Goal: Information Seeking & Learning: Learn about a topic

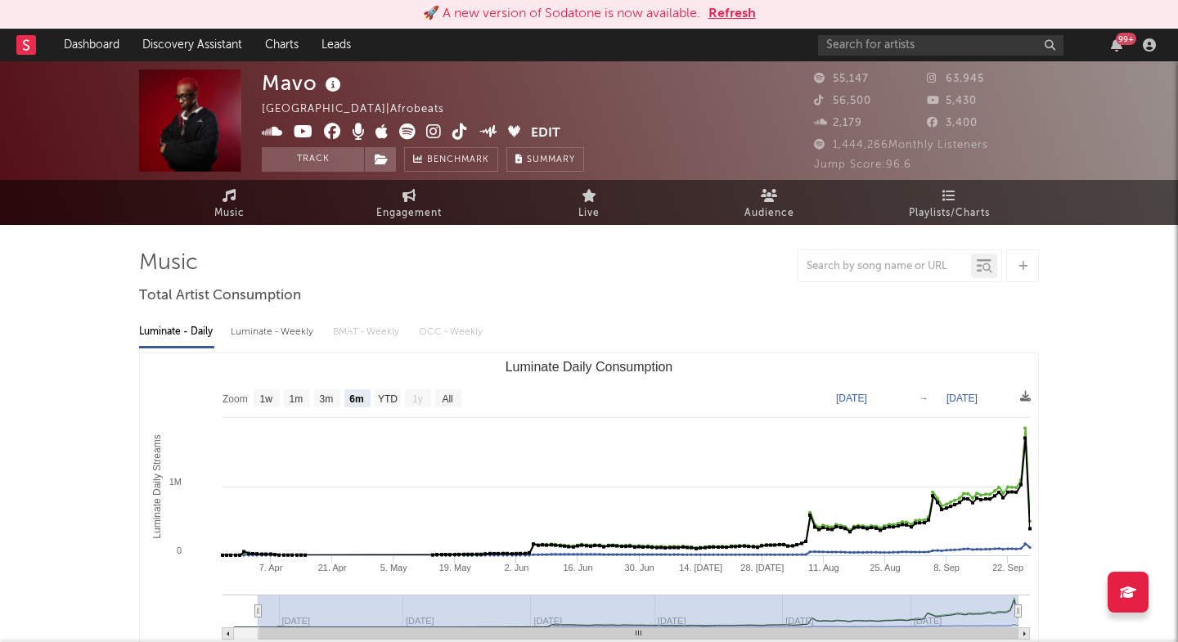
select select "6m"
click at [890, 44] on input "text" at bounding box center [940, 45] width 245 height 20
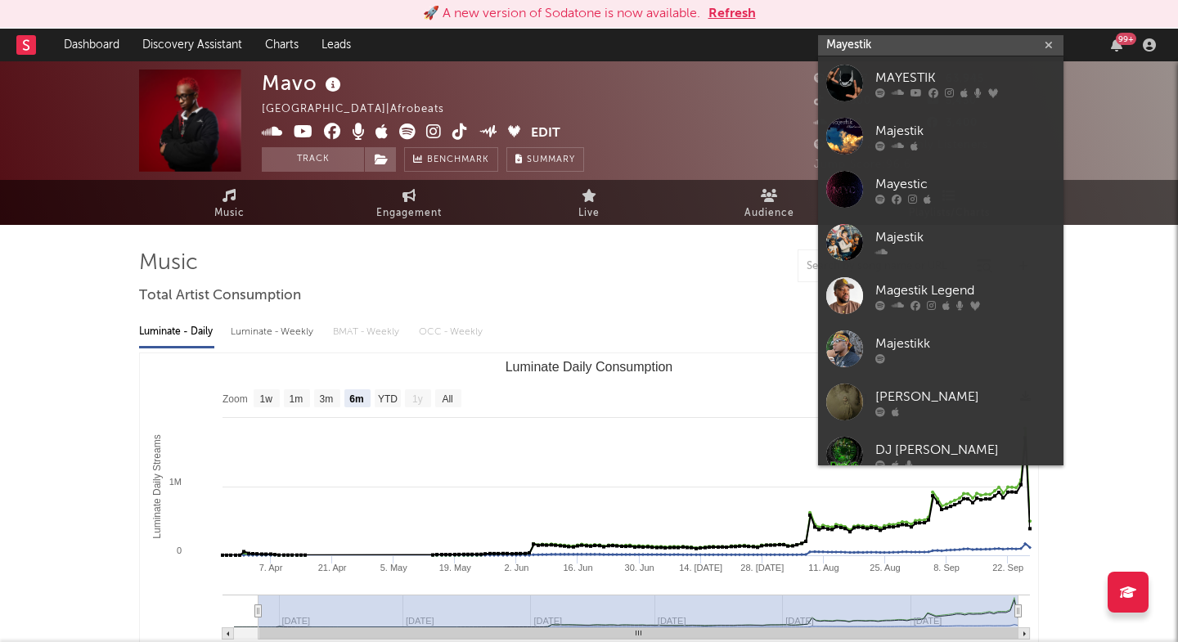
type input "Mayestik"
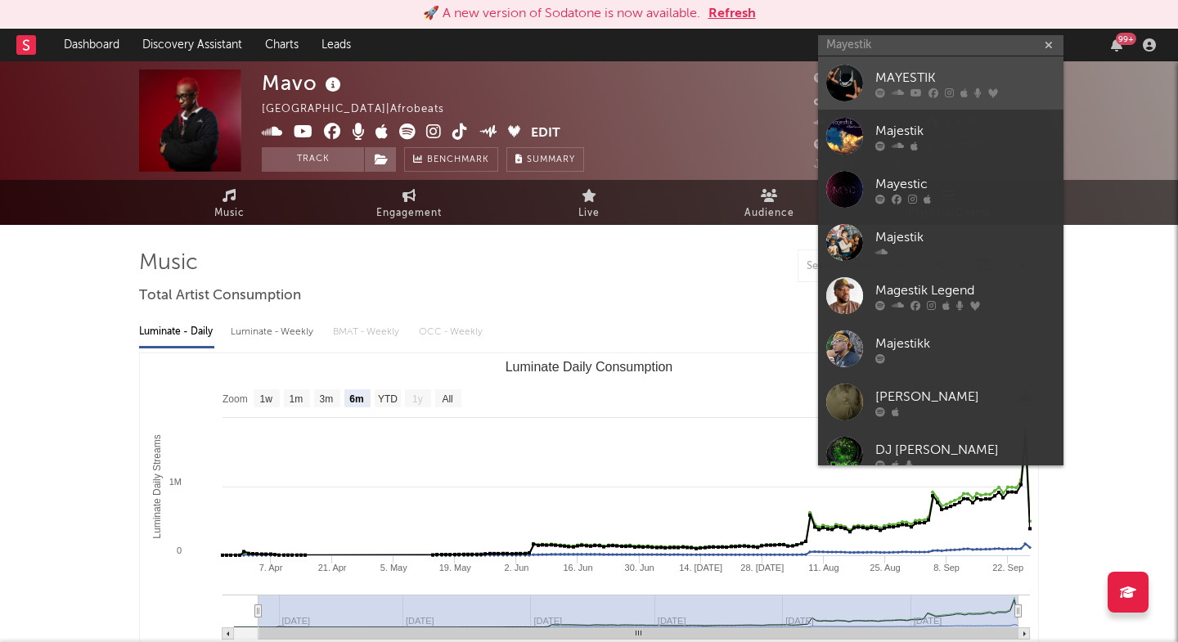
drag, startPoint x: 880, startPoint y: 72, endPoint x: 899, endPoint y: 91, distance: 27.2
click at [899, 91] on icon at bounding box center [897, 92] width 12 height 10
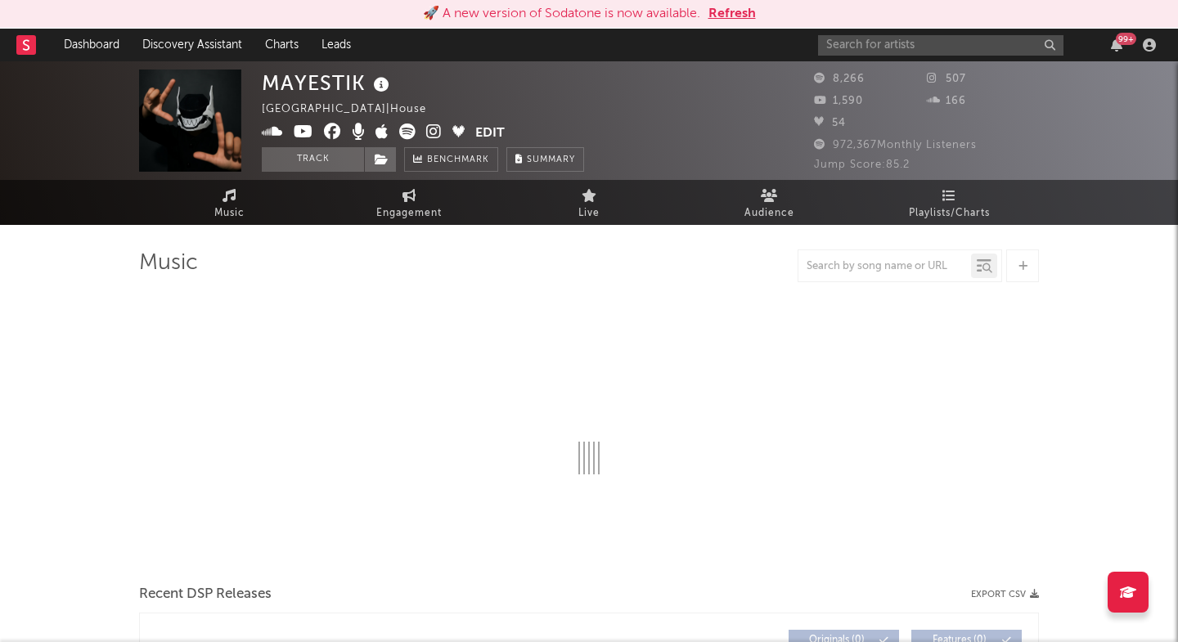
select select "6m"
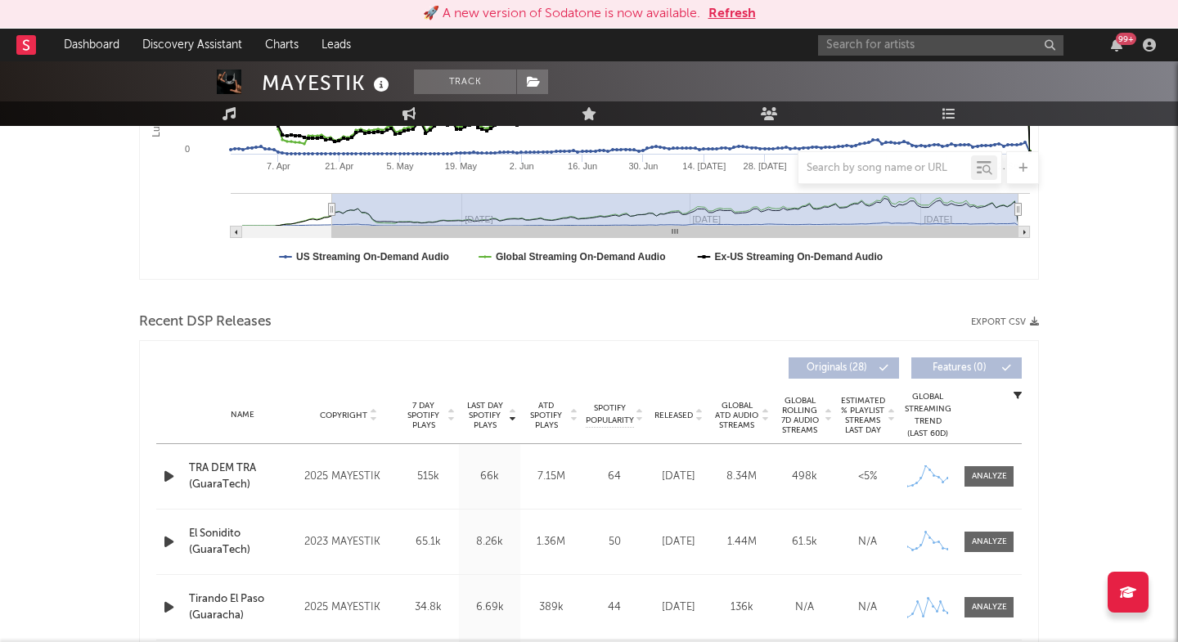
scroll to position [405, 0]
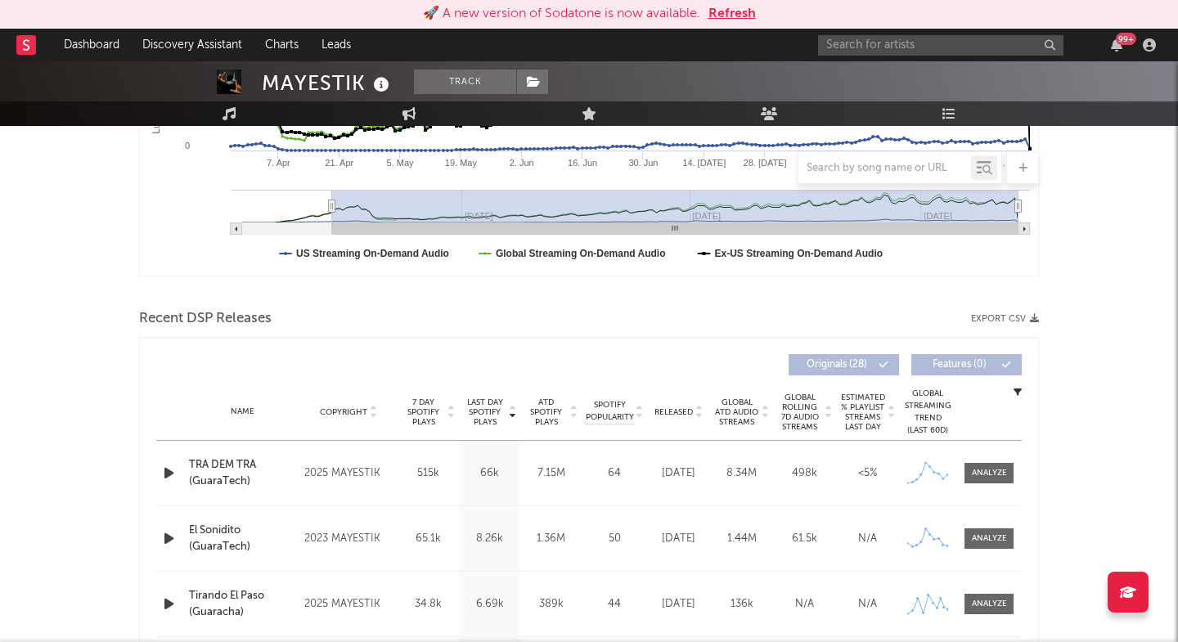
click at [997, 485] on div "Name TRA DEM TRA (GuaraTech) Copyright 2025 MAYESTIK Label MAYESTIK Album Names…" at bounding box center [588, 473] width 865 height 65
click at [997, 474] on div at bounding box center [988, 473] width 35 height 12
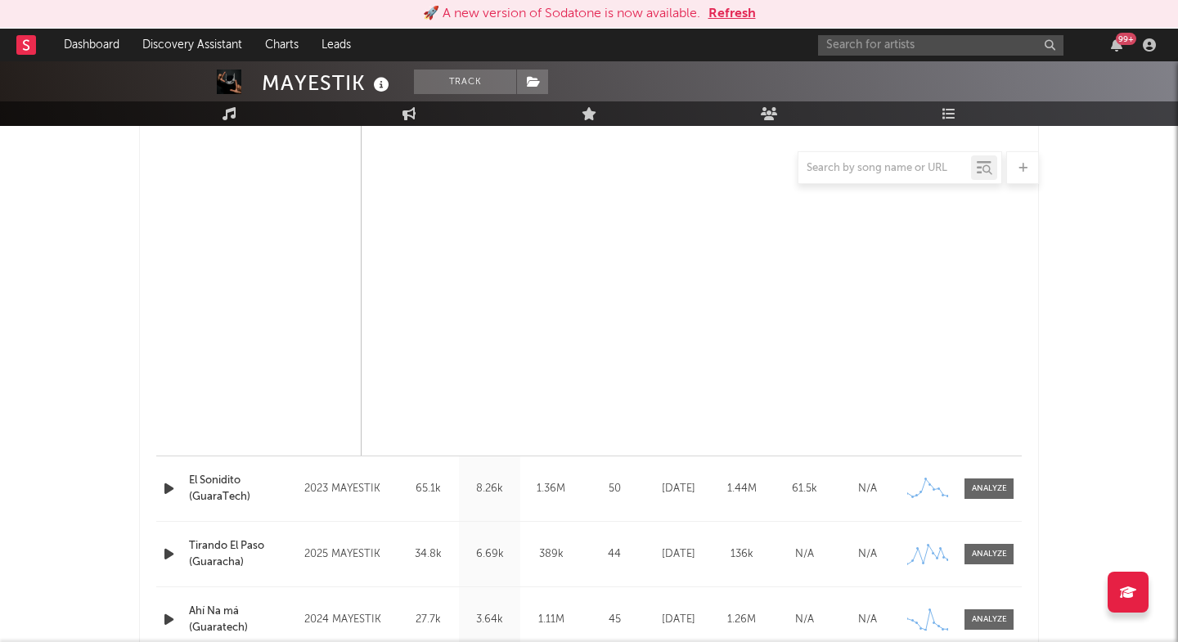
select select "6m"
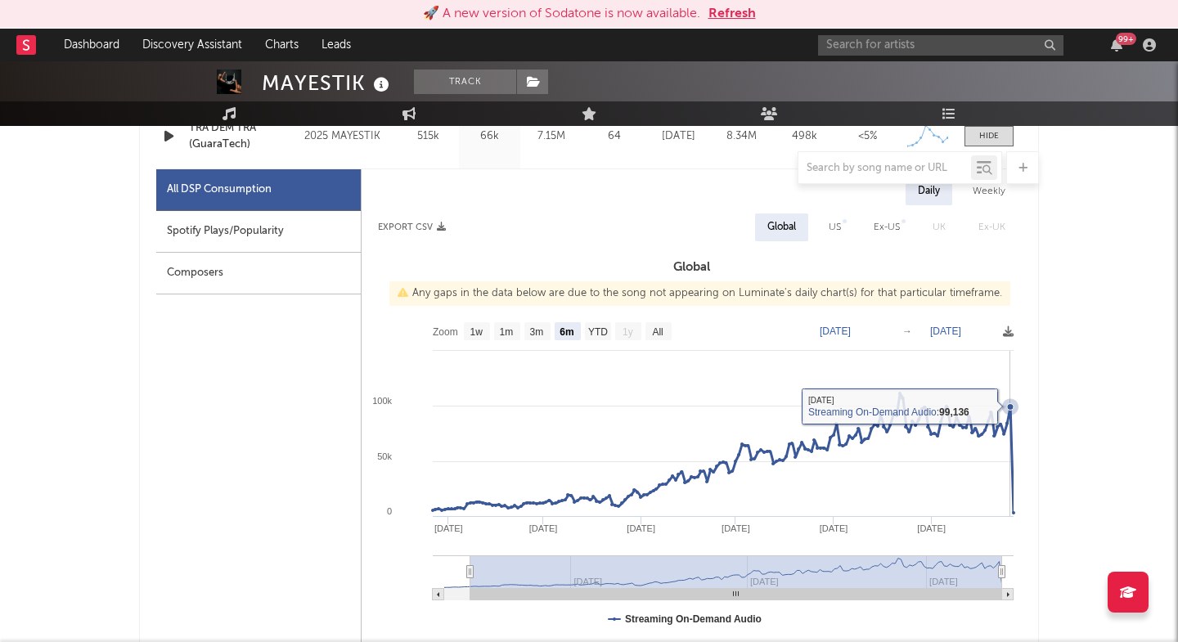
scroll to position [733, 0]
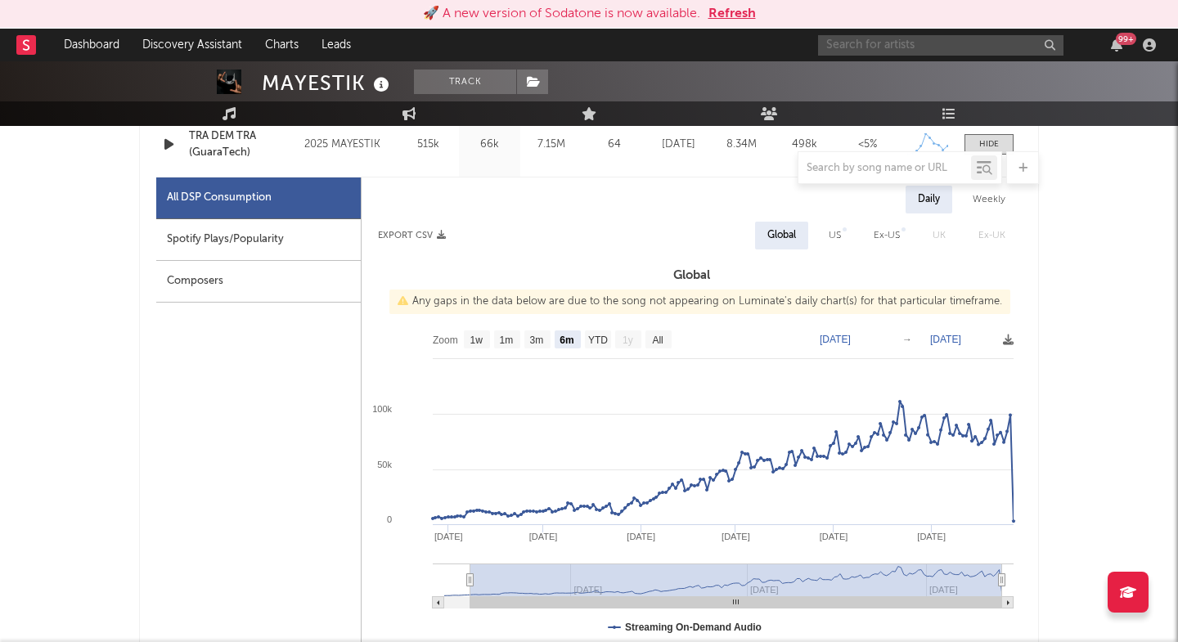
click at [852, 40] on input "text" at bounding box center [940, 45] width 245 height 20
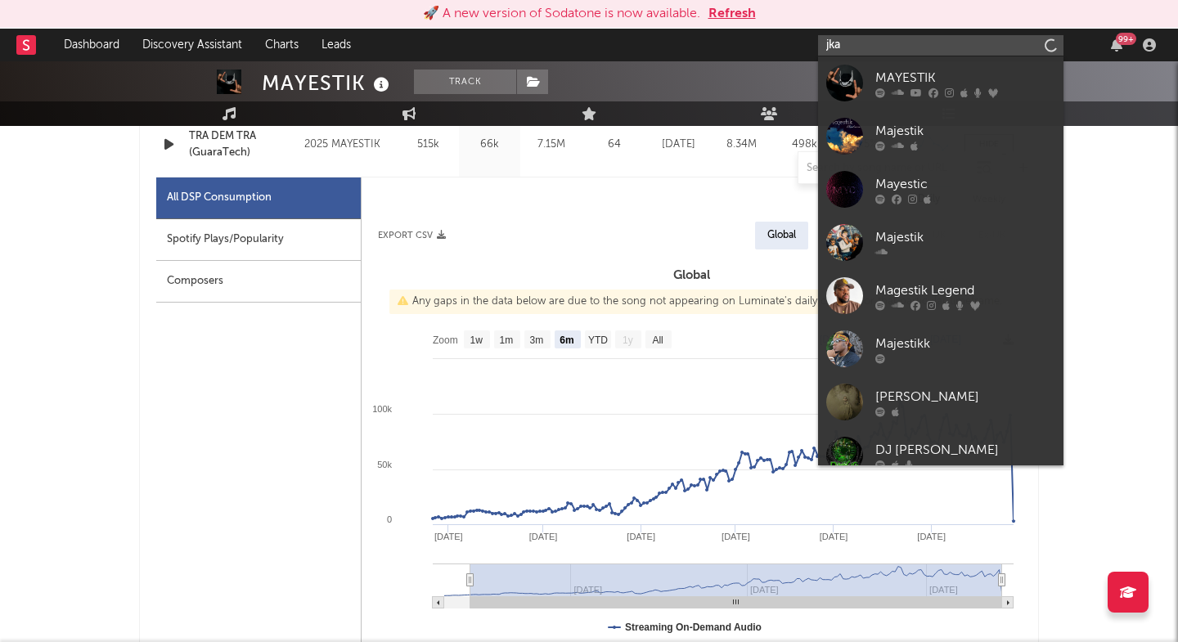
type input "jkay"
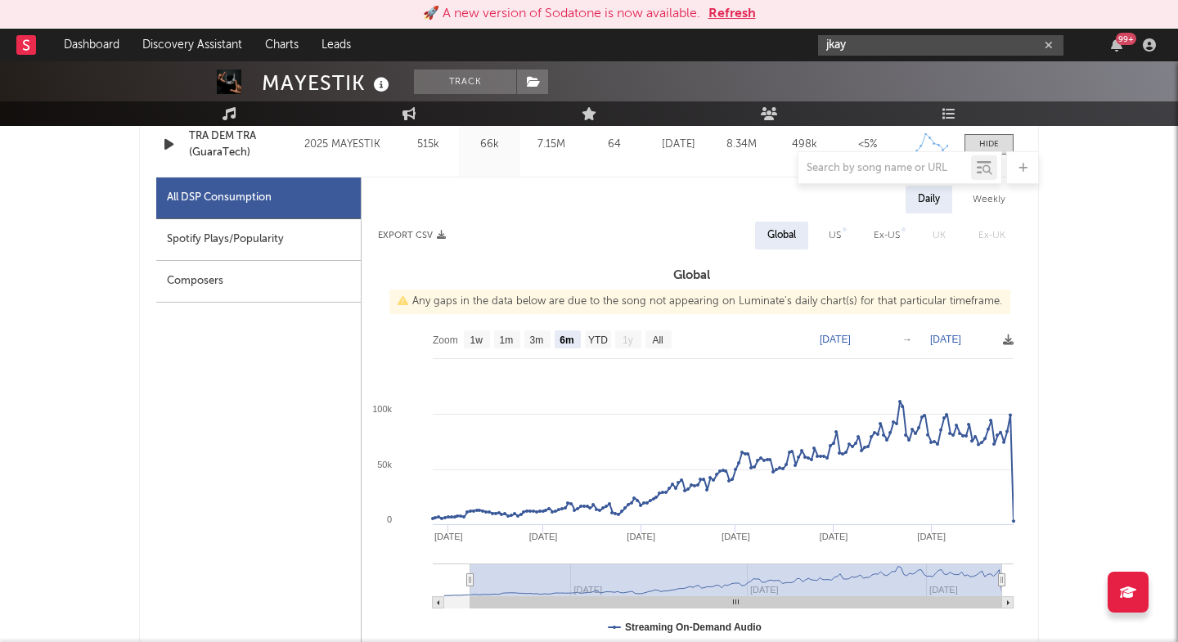
scroll to position [543, 0]
